Goal: Find specific page/section: Find specific page/section

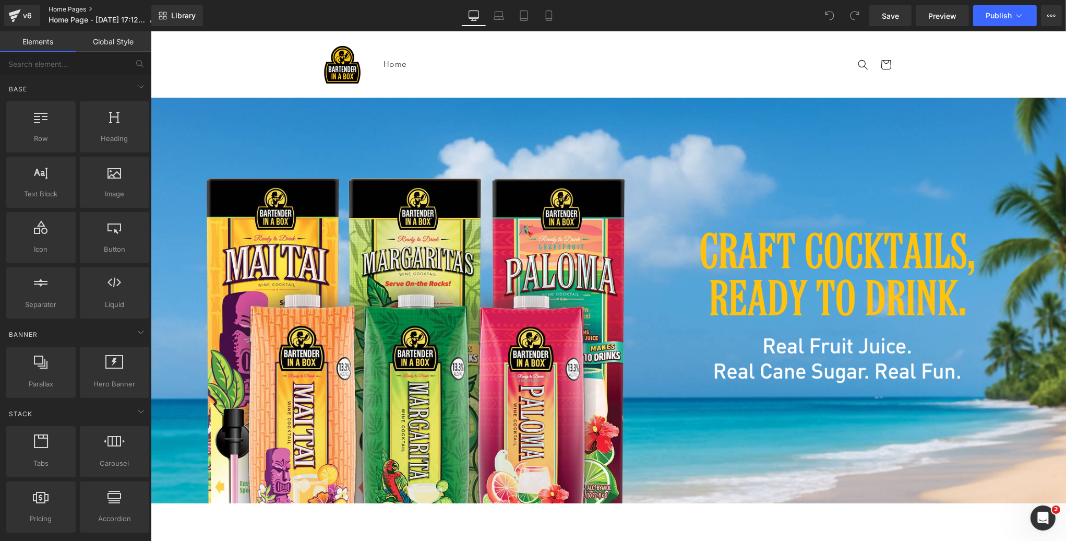
click at [69, 9] on link "Home Pages" at bounding box center [107, 9] width 116 height 8
click at [938, 17] on span "Preview" at bounding box center [943, 15] width 28 height 11
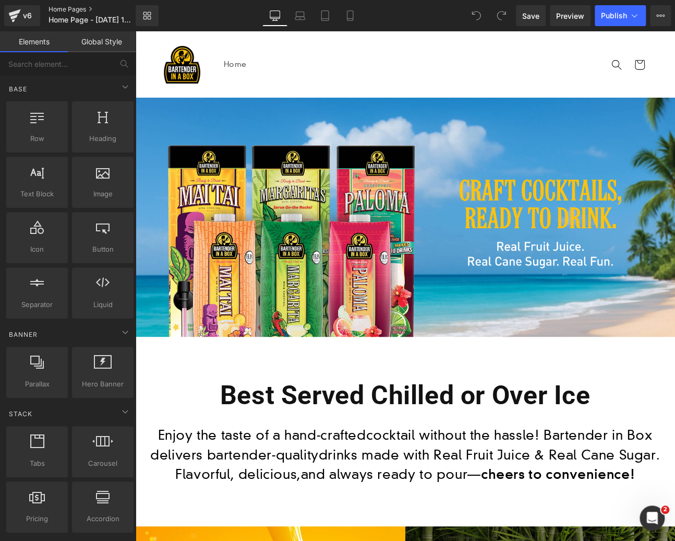
click at [63, 8] on link "Home Pages" at bounding box center [101, 9] width 104 height 8
